Goal: Feedback & Contribution: Leave review/rating

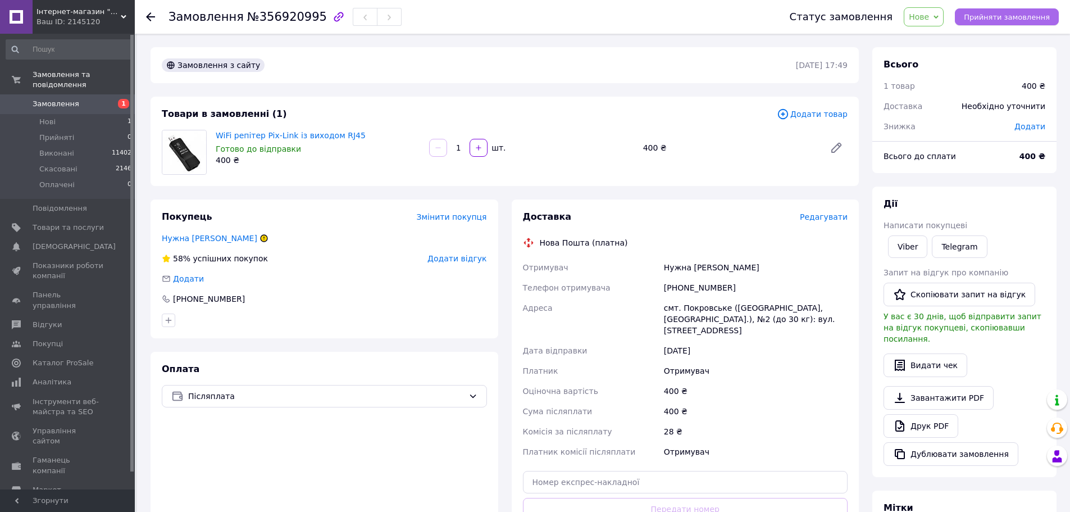
click at [991, 16] on span "Прийняти замовлення" at bounding box center [1007, 17] width 86 height 8
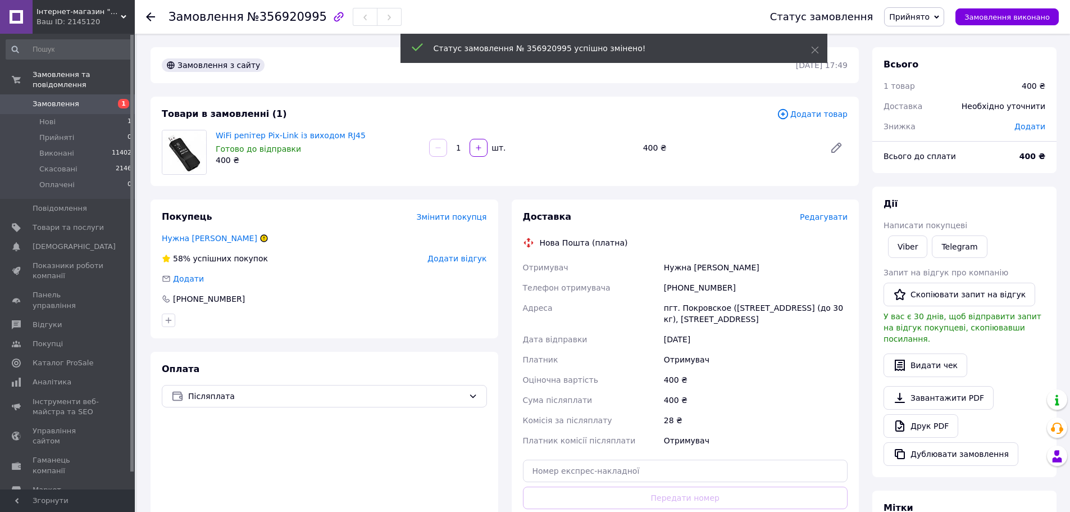
click at [692, 284] on div "[PHONE_NUMBER]" at bounding box center [756, 288] width 188 height 20
copy div "380681404996"
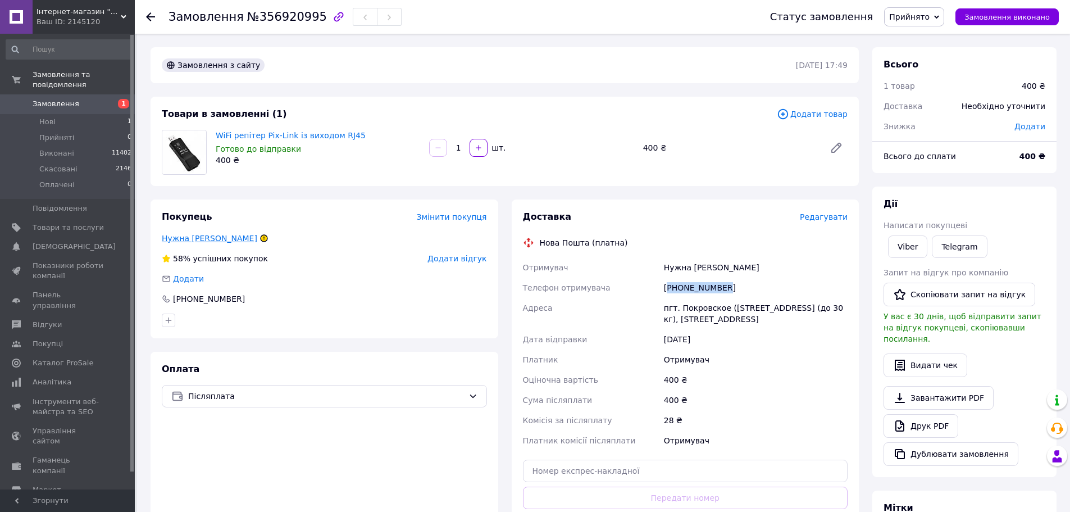
click at [183, 242] on link "Нужна [PERSON_NAME]" at bounding box center [210, 238] width 96 height 9
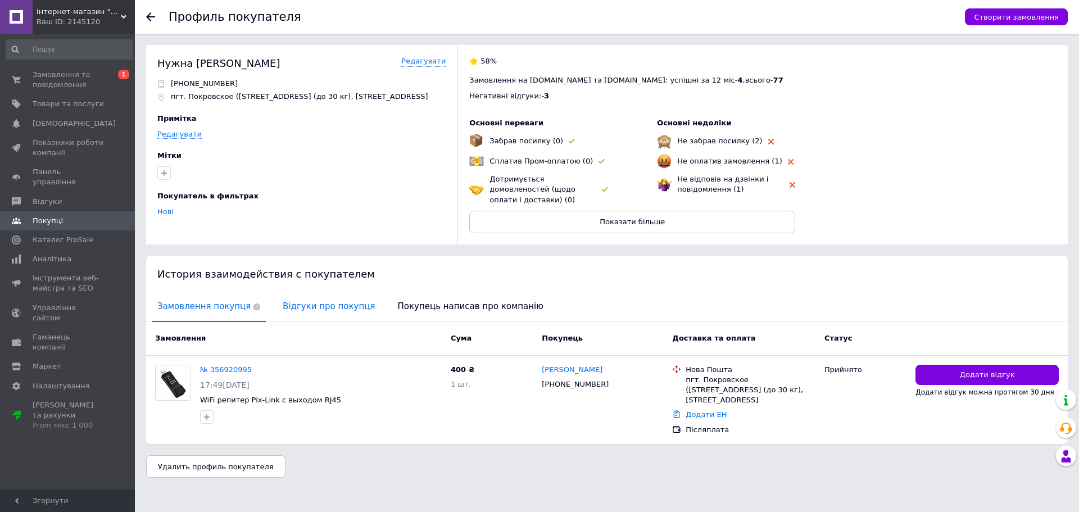
click at [296, 309] on span "Відгуки про покупця" at bounding box center [328, 306] width 103 height 29
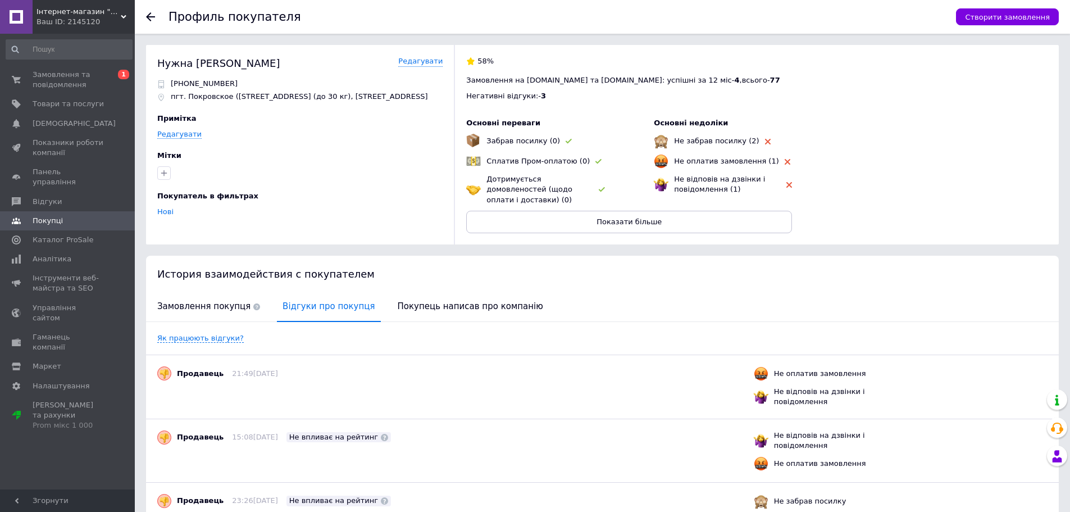
click at [147, 16] on use at bounding box center [150, 16] width 9 height 9
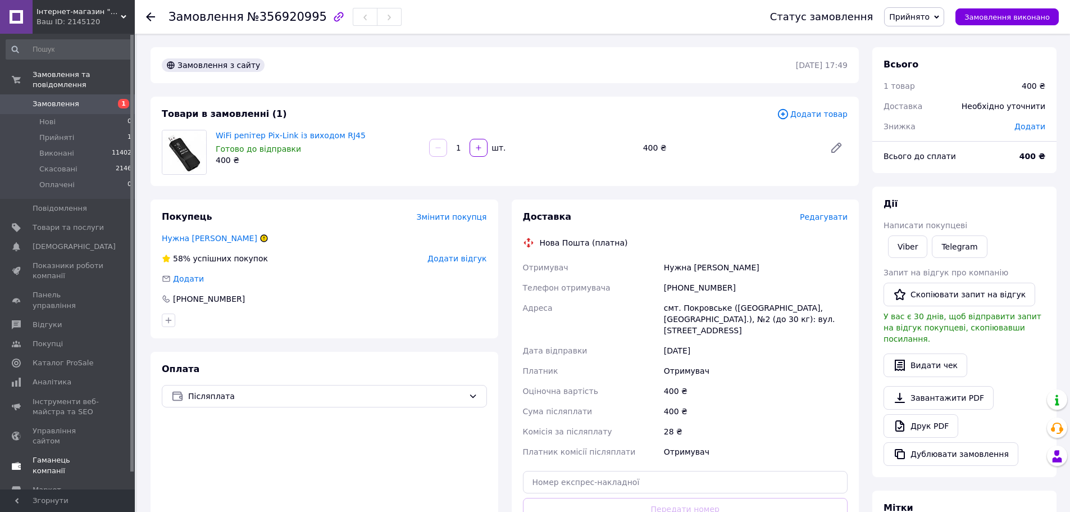
click at [45, 339] on span "Покупці" at bounding box center [48, 344] width 30 height 10
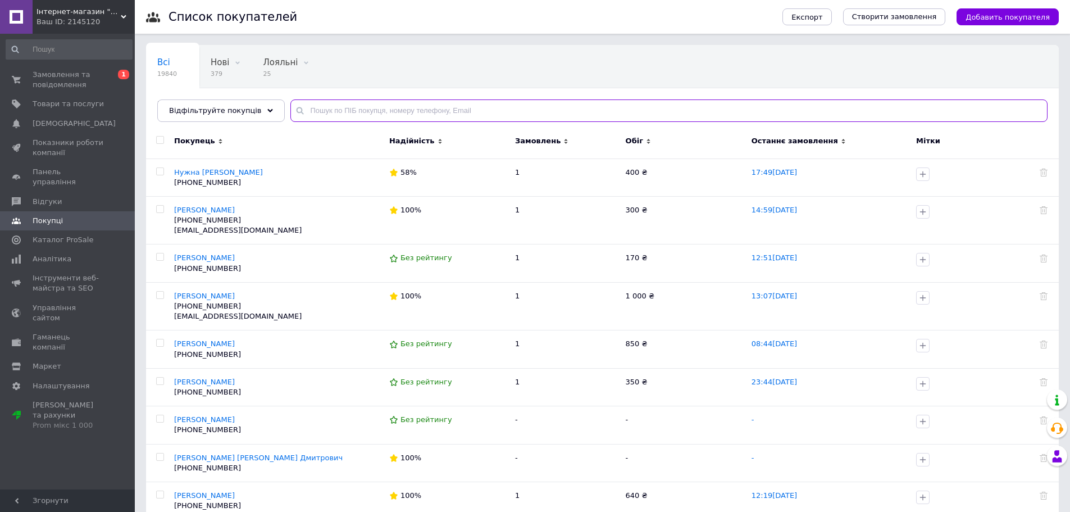
click at [416, 111] on input "text" at bounding box center [669, 110] width 757 height 22
paste input "(095)5921110"
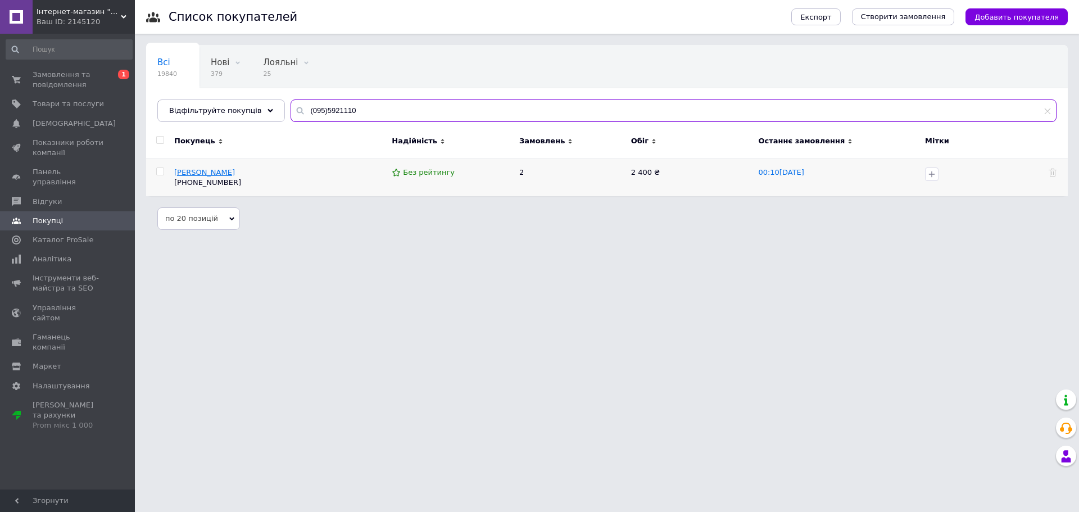
type input "(095)5921110"
click at [214, 168] on span "[PERSON_NAME]" at bounding box center [204, 172] width 61 height 8
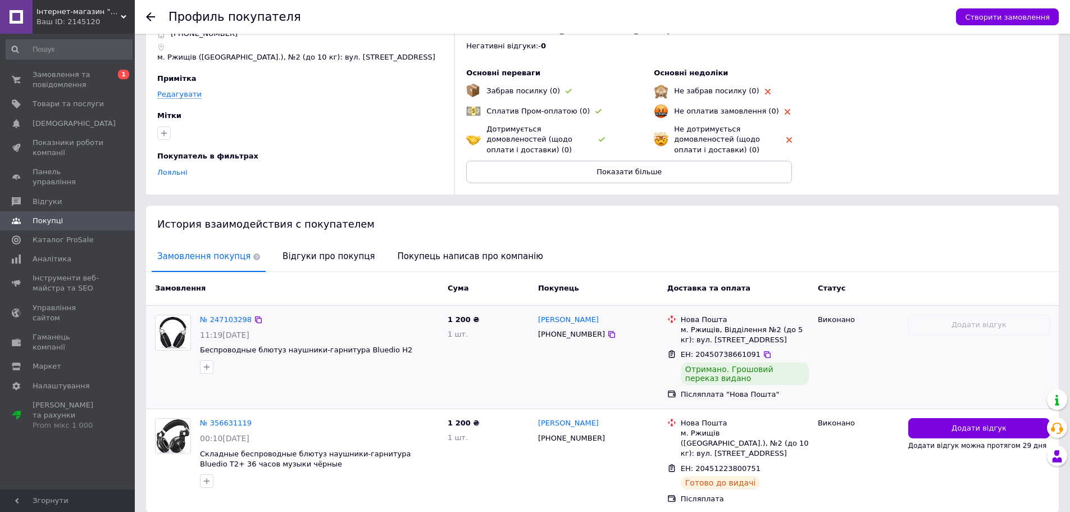
scroll to position [86, 0]
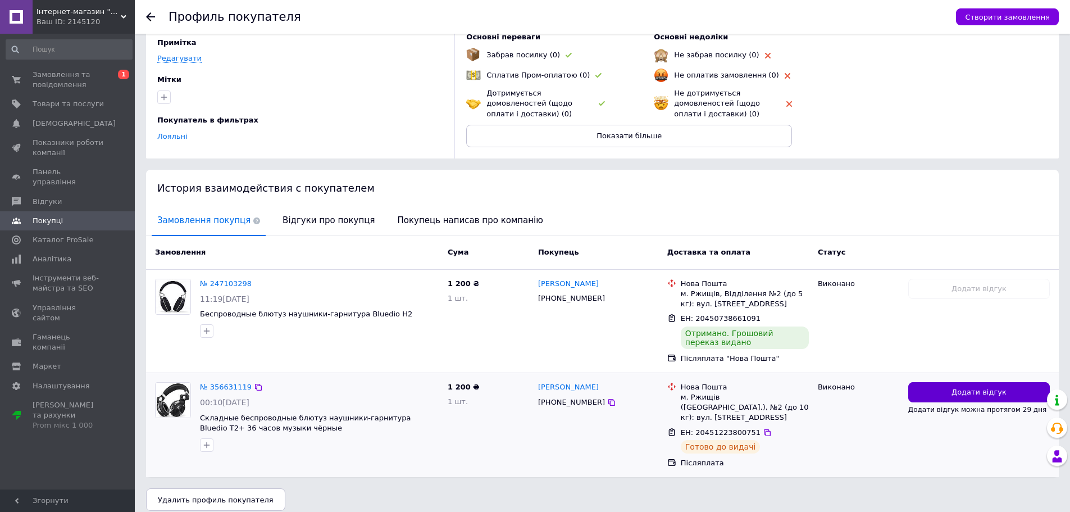
click at [972, 392] on span "Додати відгук" at bounding box center [979, 392] width 55 height 11
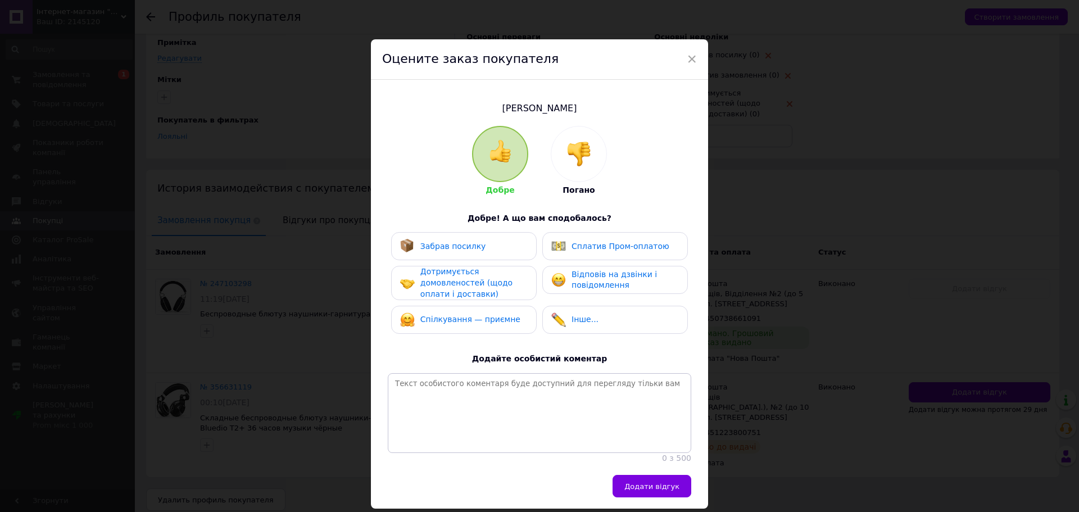
click at [611, 282] on span "Відповів на дзвінки і повідомлення" at bounding box center [613, 280] width 85 height 20
click at [483, 311] on div "Спілкування — приємне" at bounding box center [464, 320] width 146 height 28
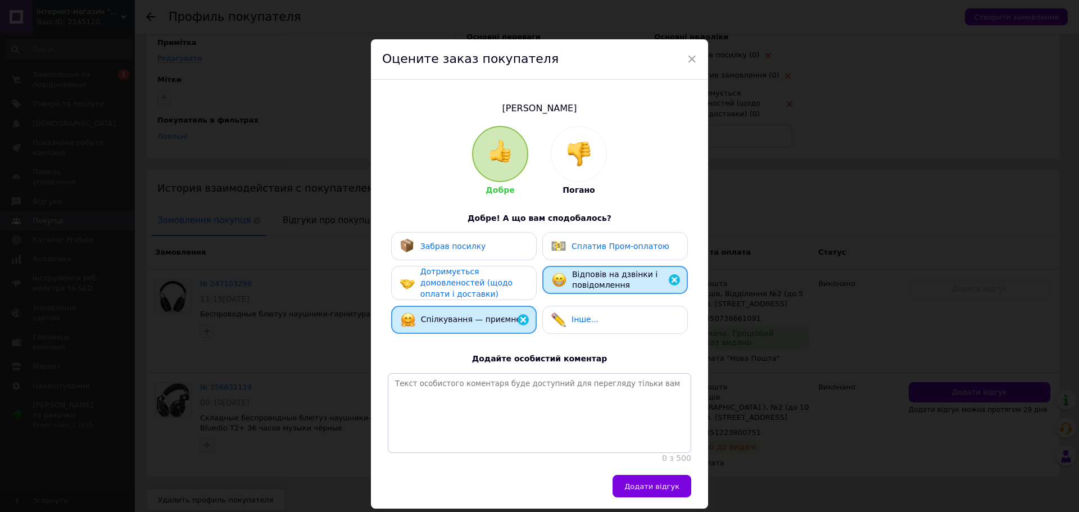
click at [484, 281] on span "Дотримується домовленостей (щодо оплати і доставки)" at bounding box center [466, 282] width 92 height 31
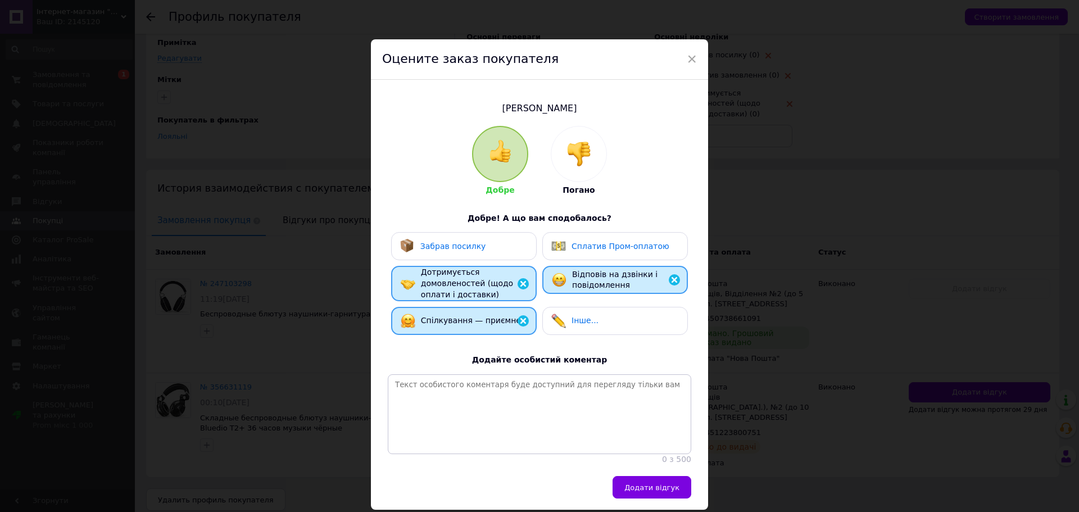
drag, startPoint x: 493, startPoint y: 254, endPoint x: 517, endPoint y: 305, distance: 56.0
click at [498, 256] on div "Забрав посилку" at bounding box center [464, 246] width 146 height 28
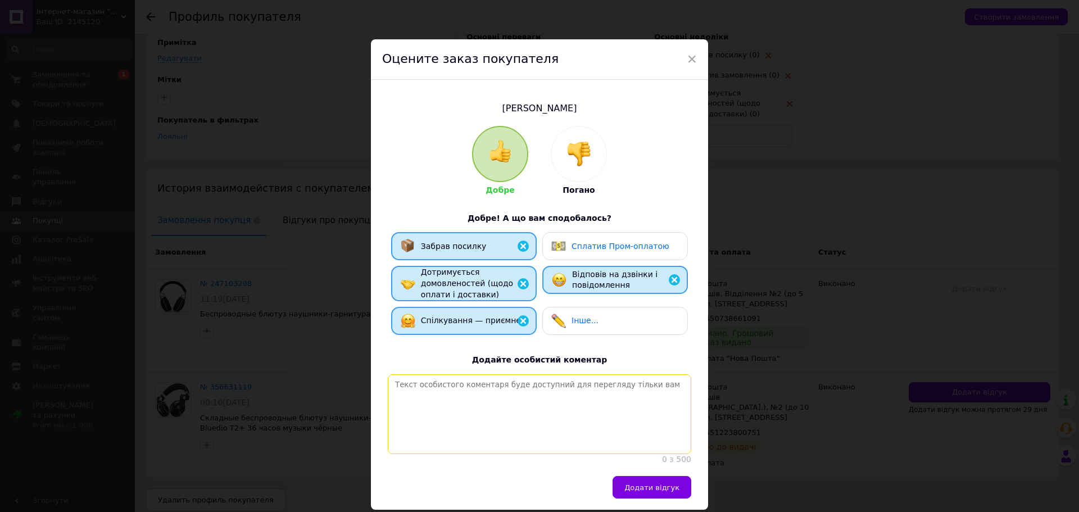
drag, startPoint x: 531, startPoint y: 397, endPoint x: 546, endPoint y: 400, distance: 14.9
click at [534, 397] on textarea at bounding box center [539, 414] width 303 height 80
type textarea "Відправлено післяплатою, все ОК"
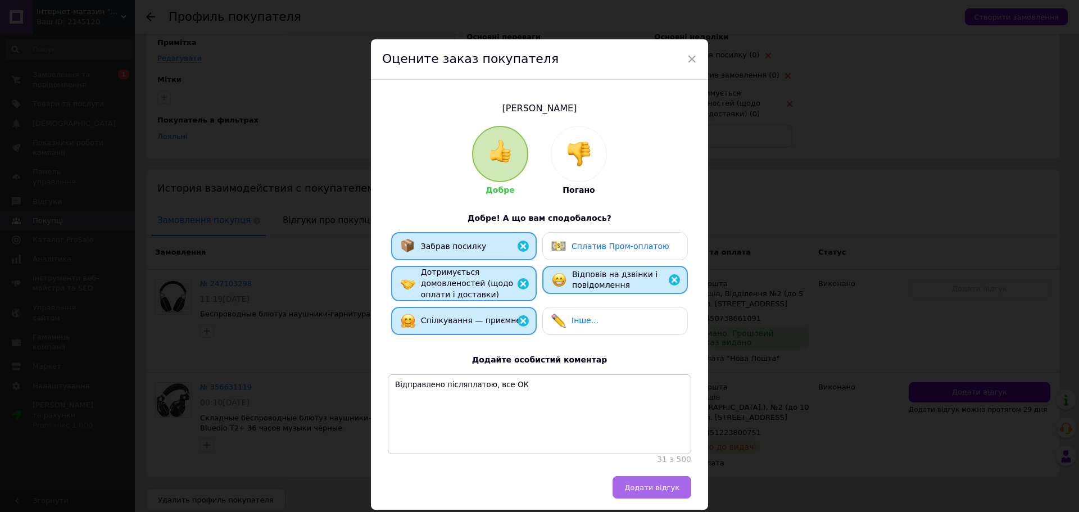
click at [657, 489] on button "Додати відгук" at bounding box center [651, 487] width 79 height 22
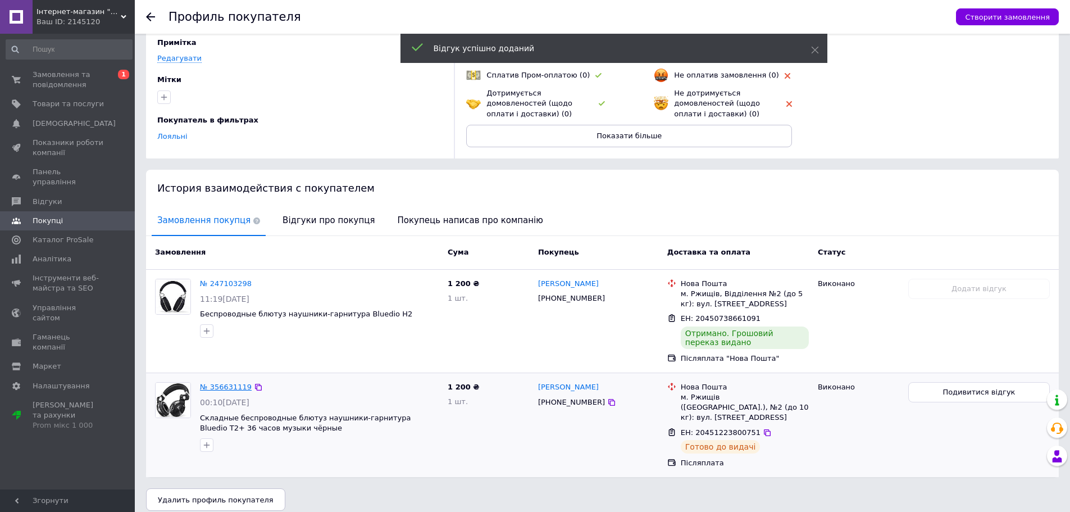
click at [224, 388] on link "№ 356631119" at bounding box center [226, 387] width 52 height 8
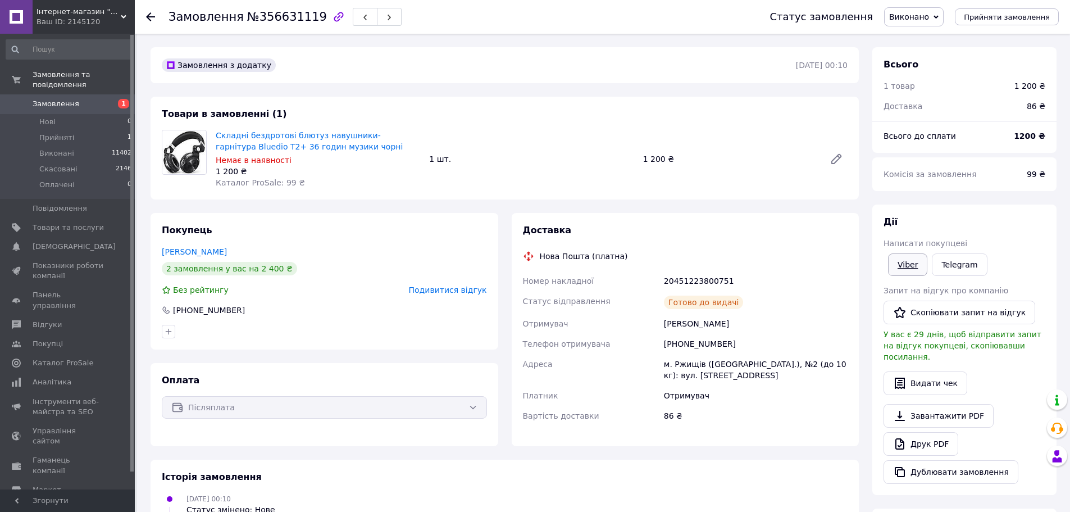
click at [902, 264] on link "Viber" at bounding box center [907, 264] width 39 height 22
click at [909, 262] on link "Viber" at bounding box center [907, 264] width 39 height 22
click at [922, 371] on button "Видати чек" at bounding box center [926, 383] width 84 height 24
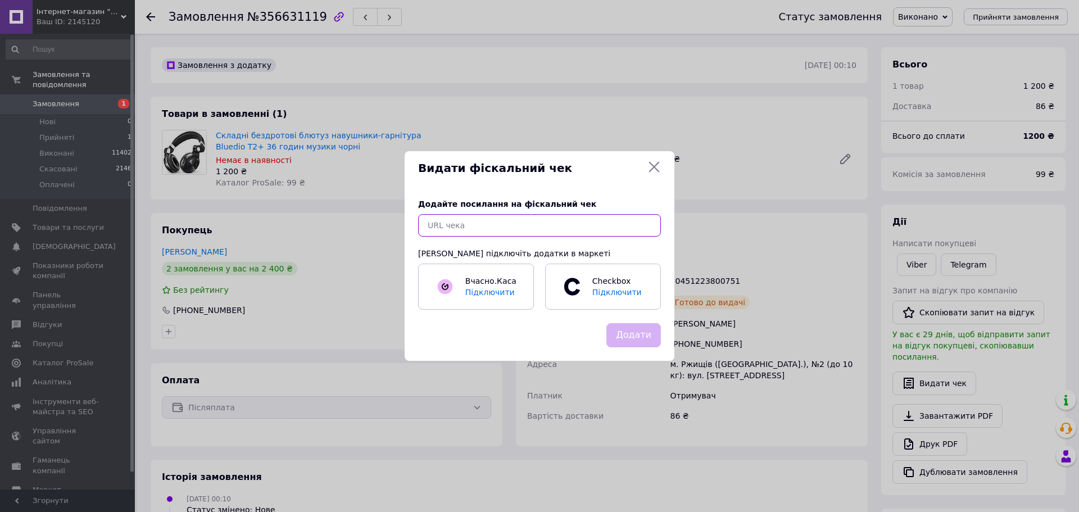
click at [529, 228] on input "text" at bounding box center [539, 225] width 243 height 22
paste input "[URL][DOMAIN_NAME]"
type input "[URL][DOMAIN_NAME]"
click at [630, 335] on button "Додати" at bounding box center [633, 335] width 55 height 24
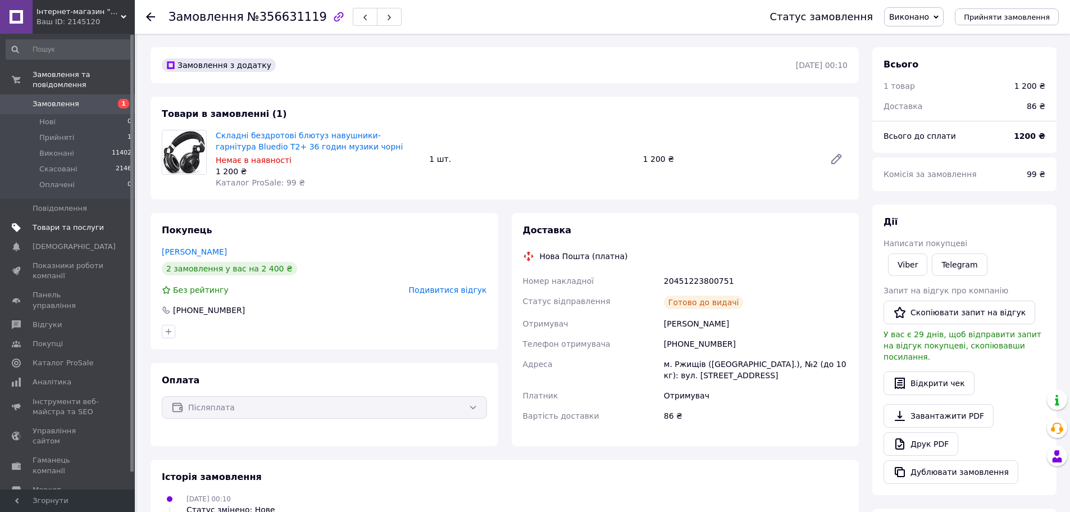
click at [60, 223] on span "Товари та послуги" at bounding box center [68, 228] width 71 height 10
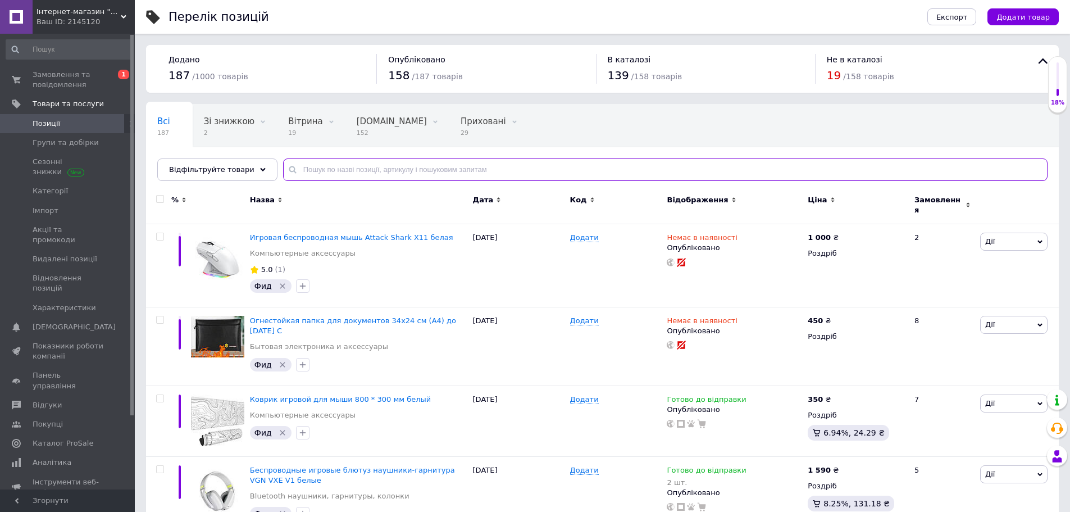
click at [449, 169] on input "text" at bounding box center [665, 169] width 765 height 22
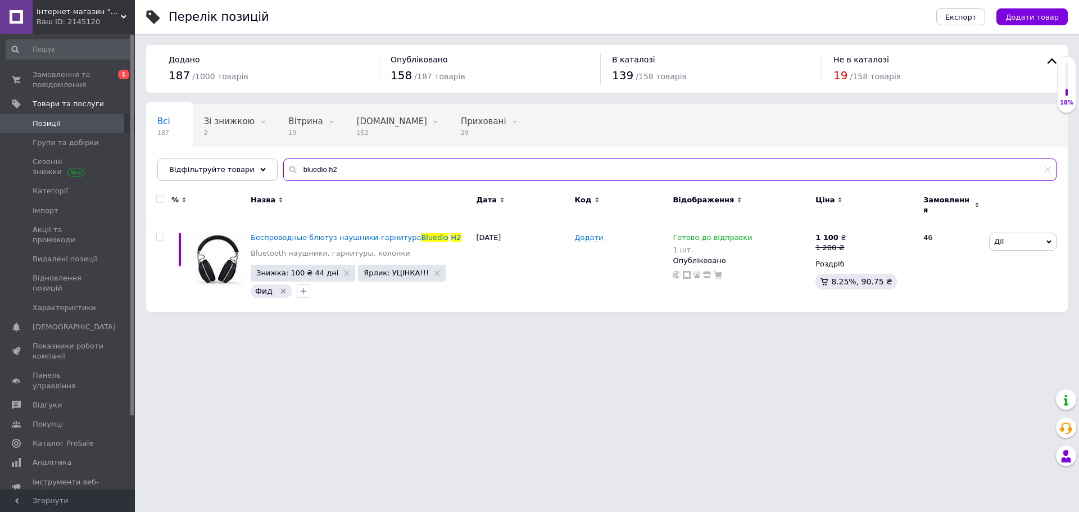
click at [300, 170] on input "bluedio h2" at bounding box center [669, 169] width 773 height 22
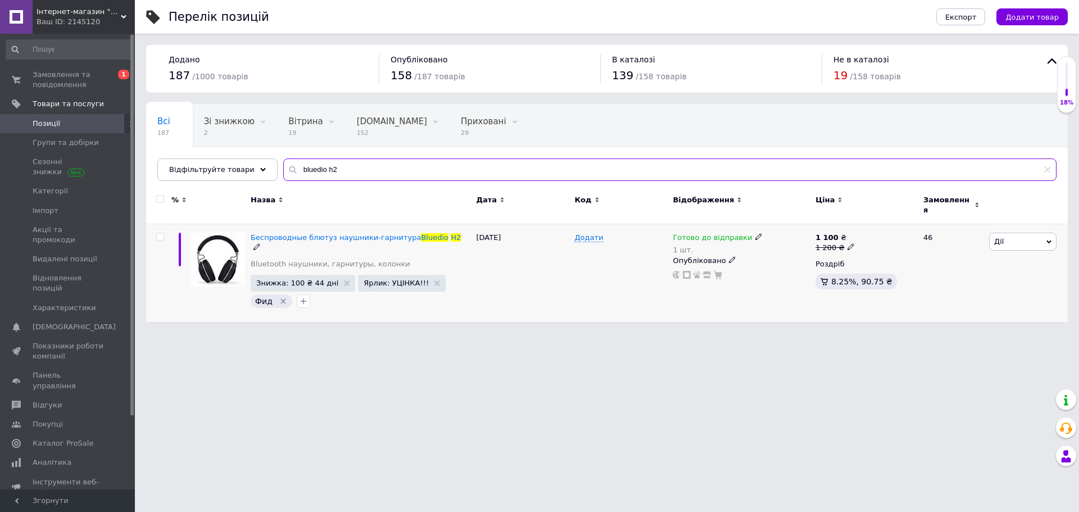
type input "bluedio h2"
click at [711, 233] on span "Готово до відправки" at bounding box center [712, 239] width 79 height 12
click at [785, 270] on li "Немає в наявності" at bounding box center [816, 278] width 107 height 16
drag, startPoint x: 785, startPoint y: 263, endPoint x: 758, endPoint y: 267, distance: 27.3
click at [758, 266] on div "Наявність Немає в наявності В наявності Під замовлення Готово до відправки Зали…" at bounding box center [832, 244] width 153 height 91
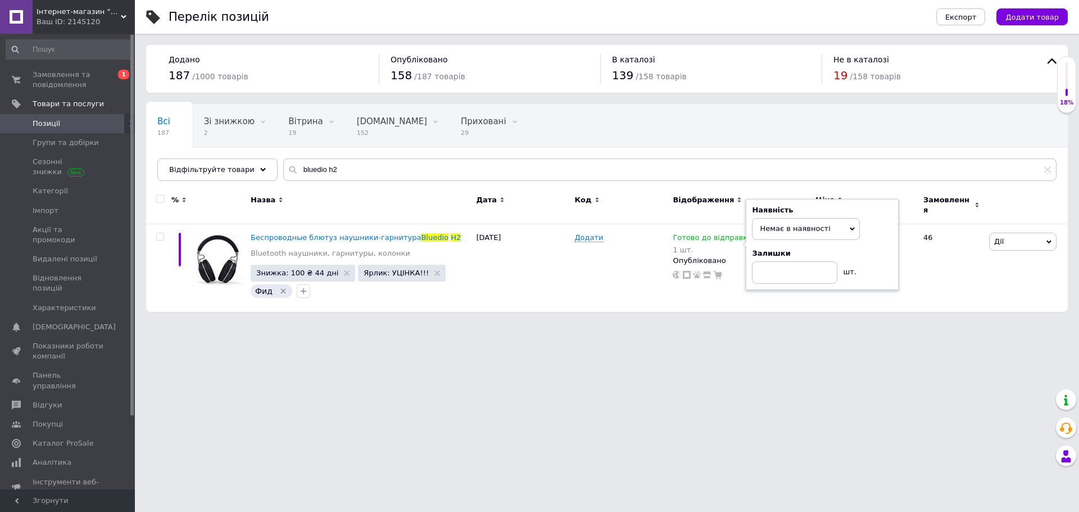
click at [738, 317] on html "Інтернет-магазин "CHINA Лавка" Ваш ID: 2145120 Сайт Інтернет-магазин "CHINA Лав…" at bounding box center [539, 161] width 1079 height 323
